Goal: Find specific page/section: Find specific page/section

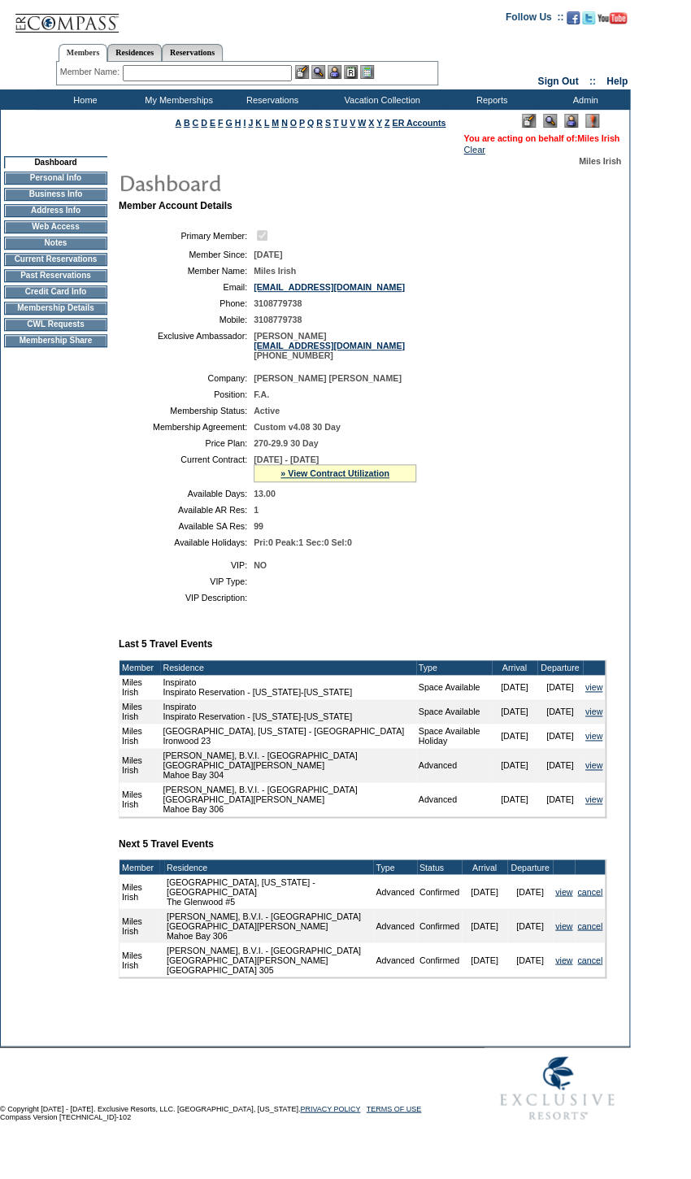
click at [595, 143] on link "Miles Irish" at bounding box center [598, 138] width 42 height 10
click at [180, 80] on input "text" at bounding box center [207, 73] width 169 height 16
type input "knudson"
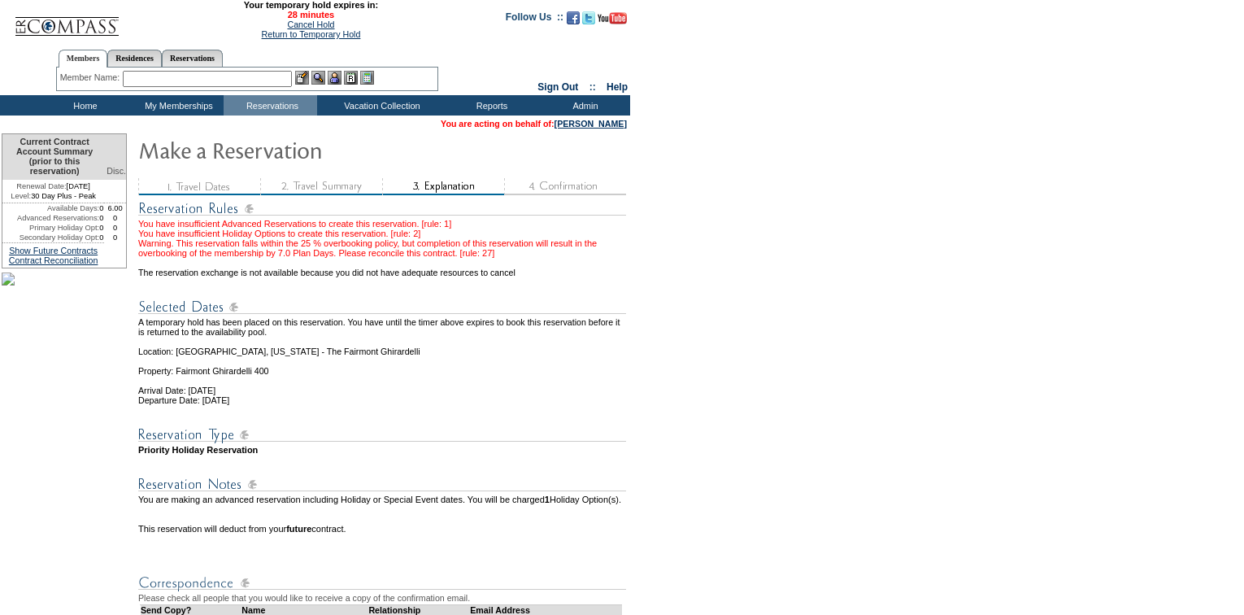
scroll to position [147, 0]
